Goal: Find specific page/section: Find specific page/section

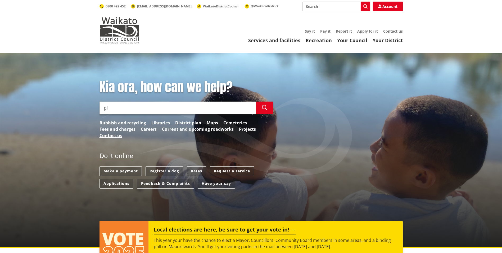
type input "p"
type input "find image of section 7 Kaipo Heights Drive, Onewhero"
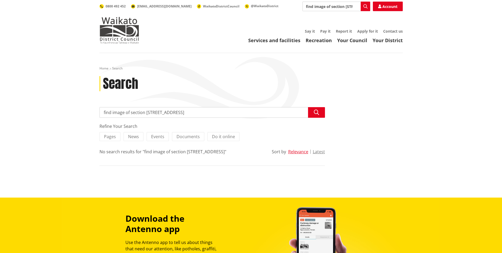
drag, startPoint x: 112, startPoint y: 112, endPoint x: 99, endPoint y: 112, distance: 13.0
click at [99, 112] on div "Search find image of section 7 Kaipo Heights Drive, Onewhero Search Refine Your…" at bounding box center [212, 141] width 233 height 69
type input "image of section [STREET_ADDRESS]"
click at [316, 112] on icon "button" at bounding box center [316, 112] width 5 height 5
drag, startPoint x: 138, startPoint y: 113, endPoint x: 91, endPoint y: 111, distance: 46.4
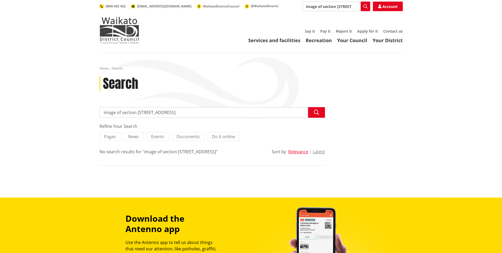
click at [91, 111] on div "Home Search Search Search image of section [STREET_ADDRESS] Search Refine Your …" at bounding box center [251, 125] width 502 height 144
type input "[STREET_ADDRESS]"
click at [317, 113] on icon "button" at bounding box center [316, 112] width 5 height 5
